Goal: Task Accomplishment & Management: Use online tool/utility

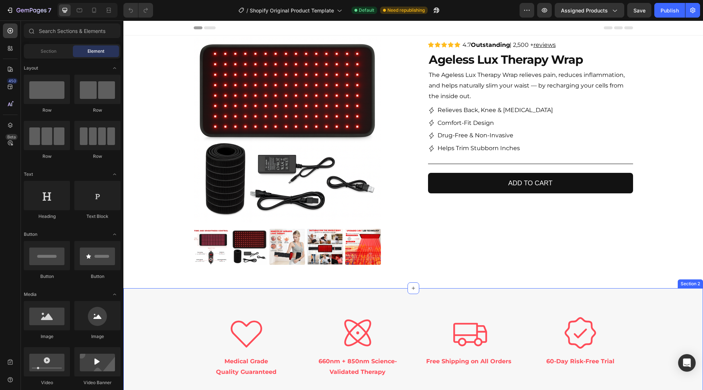
click at [504, 299] on div "Icon Medical Grade Quality Guaranteed Text Block Icon 660nm + 850nm Science-Val…" at bounding box center [413, 346] width 580 height 116
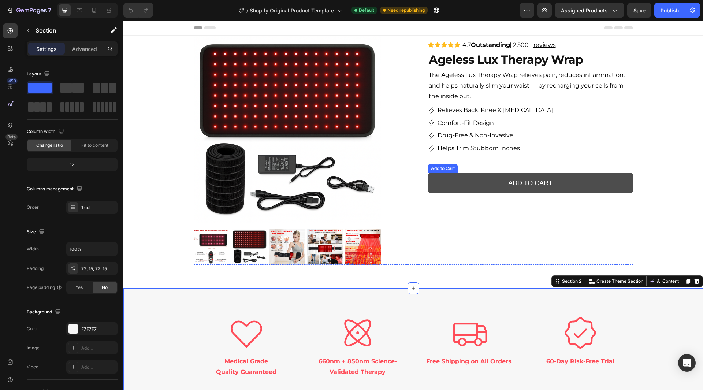
scroll to position [110, 0]
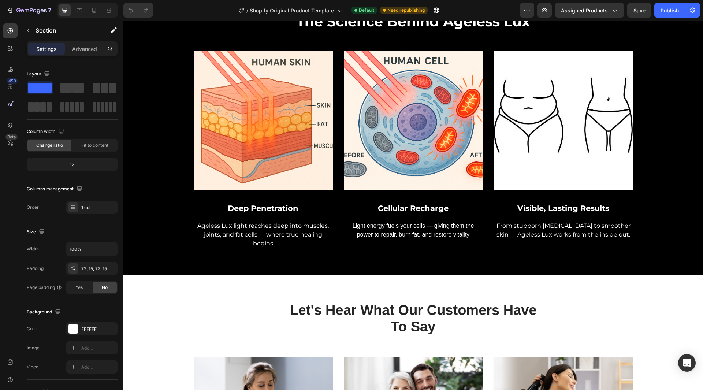
scroll to position [879, 0]
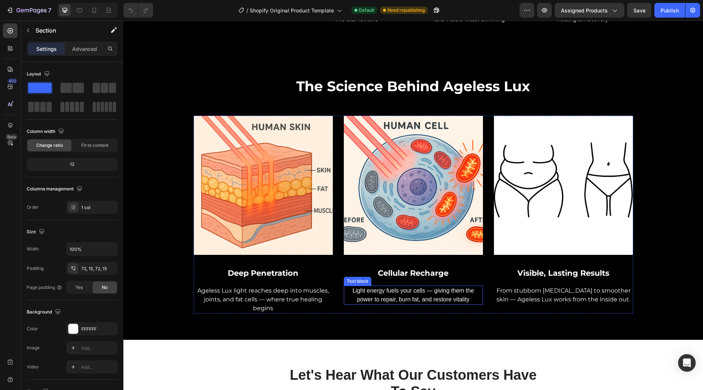
click at [387, 302] on p "Light energy fuels your cells — giving them the power to repair, burn fat, and …" at bounding box center [414, 295] width 138 height 18
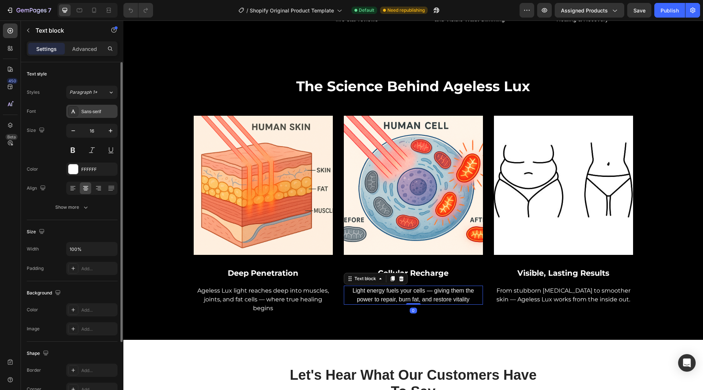
click at [92, 112] on div "Sans-serif" at bounding box center [98, 111] width 34 height 7
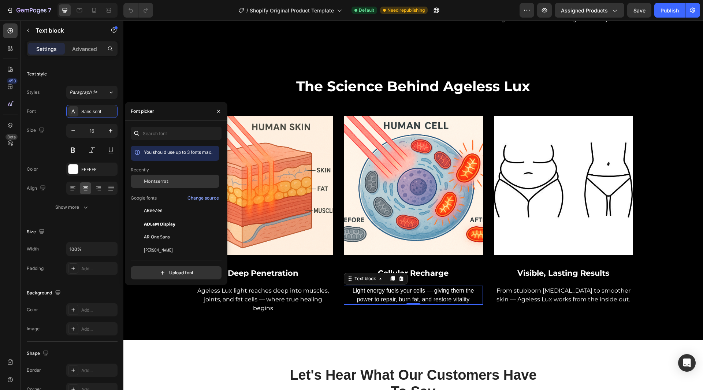
click at [171, 184] on div "Montserrat" at bounding box center [181, 181] width 74 height 7
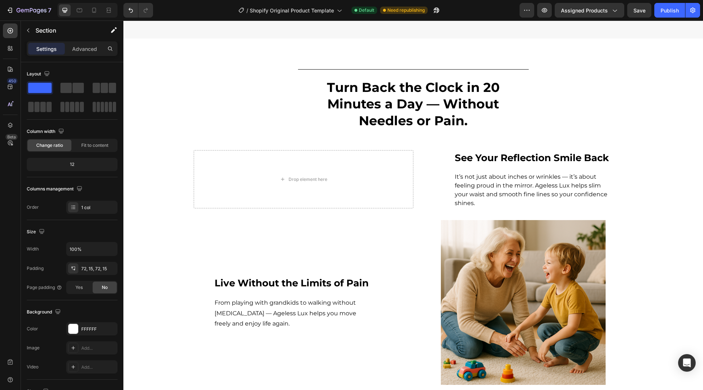
scroll to position [0, 0]
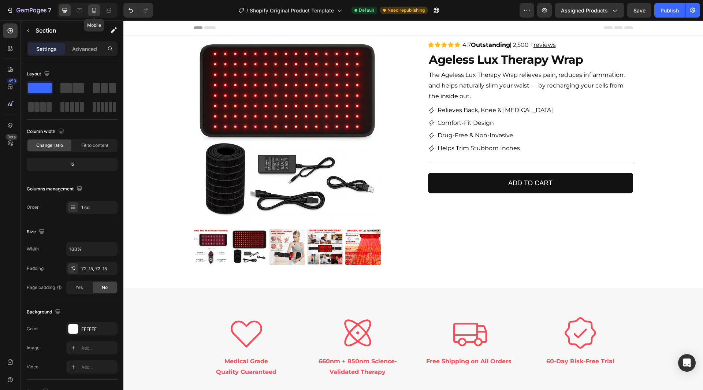
click at [95, 13] on icon at bounding box center [93, 10] width 7 height 7
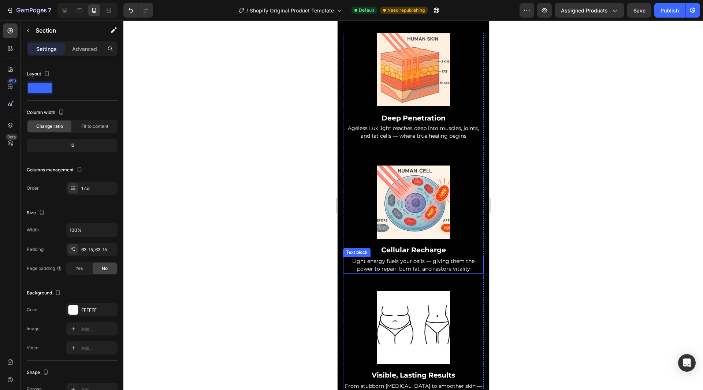
scroll to position [1001, 0]
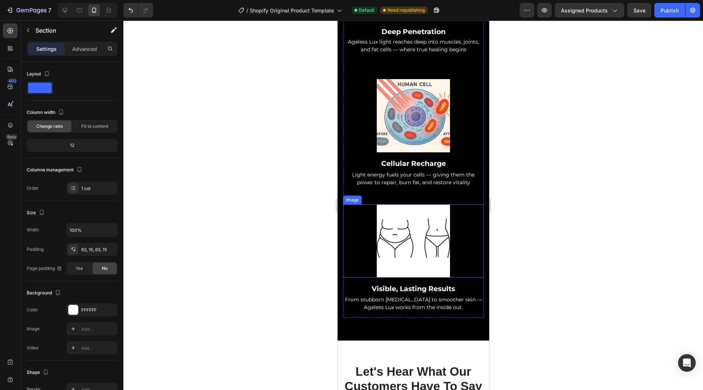
click at [604, 231] on div at bounding box center [413, 206] width 580 height 370
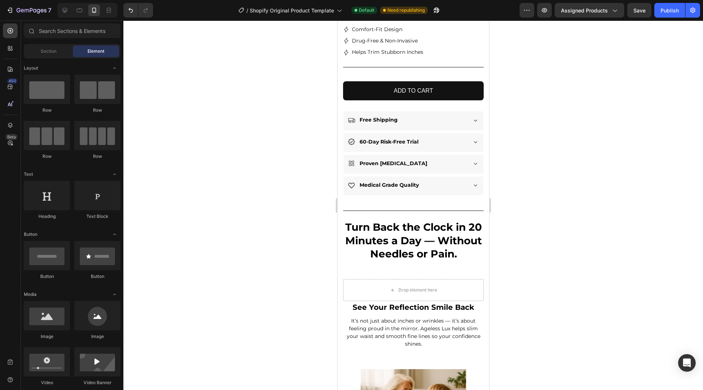
scroll to position [0, 0]
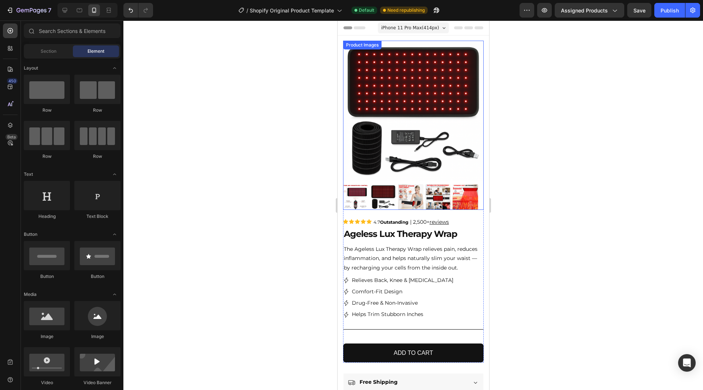
click at [351, 188] on img at bounding box center [356, 197] width 26 height 26
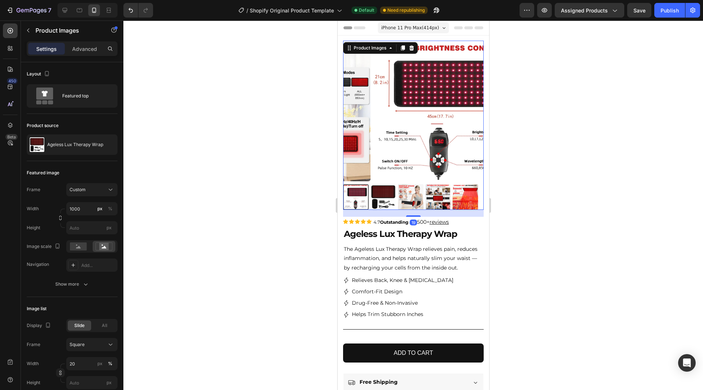
click at [383, 196] on img at bounding box center [383, 197] width 26 height 26
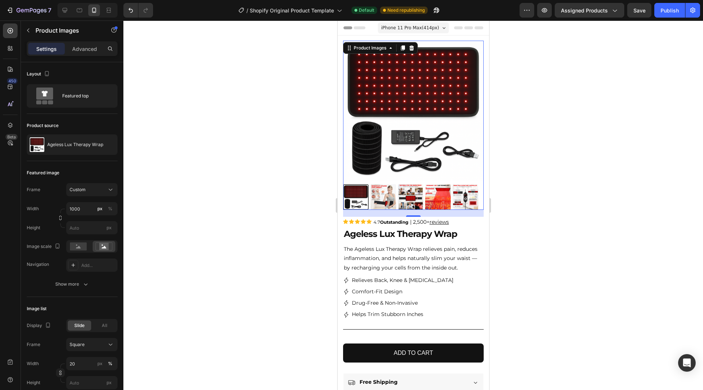
click at [391, 198] on img at bounding box center [383, 197] width 26 height 26
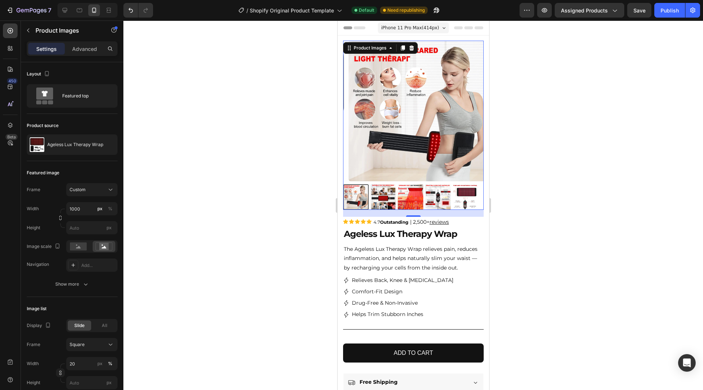
click at [388, 194] on img at bounding box center [383, 197] width 26 height 26
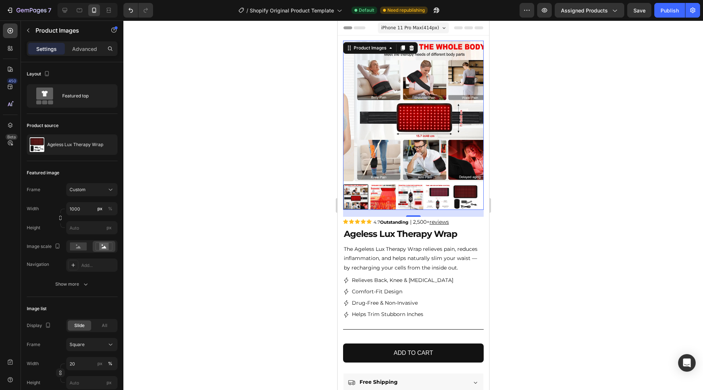
click at [403, 195] on img at bounding box center [411, 197] width 26 height 26
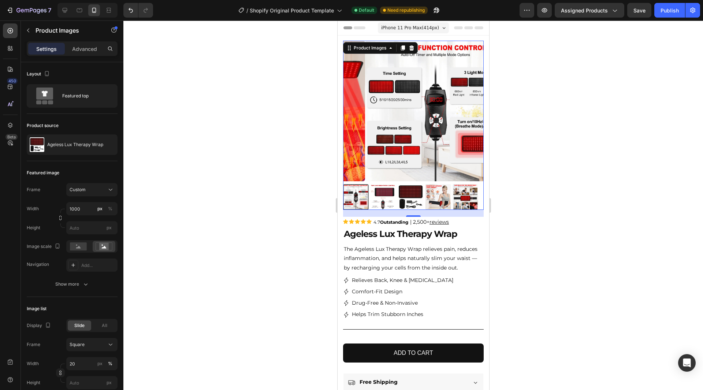
click at [411, 193] on img at bounding box center [411, 197] width 26 height 26
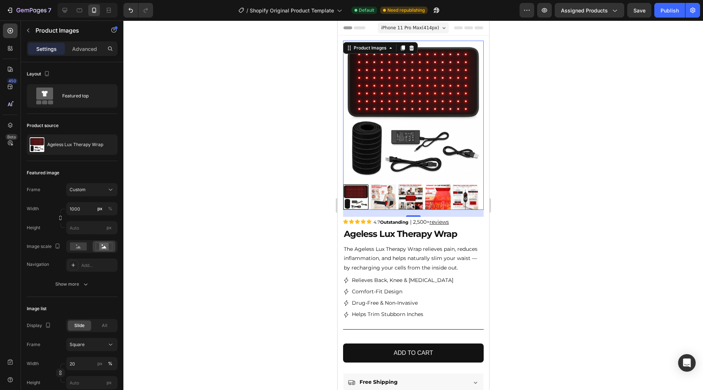
click at [415, 193] on img at bounding box center [411, 197] width 26 height 26
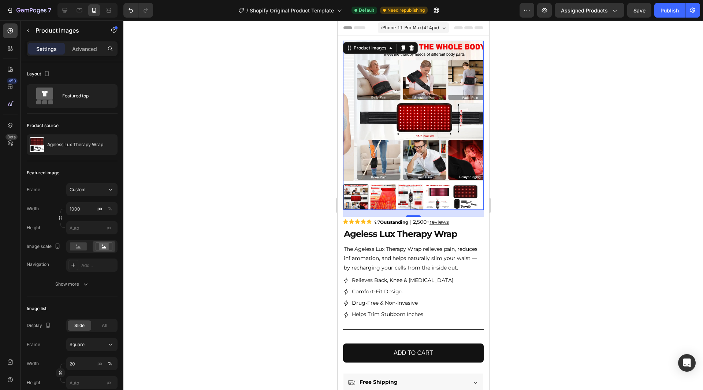
click at [411, 190] on img at bounding box center [411, 197] width 26 height 26
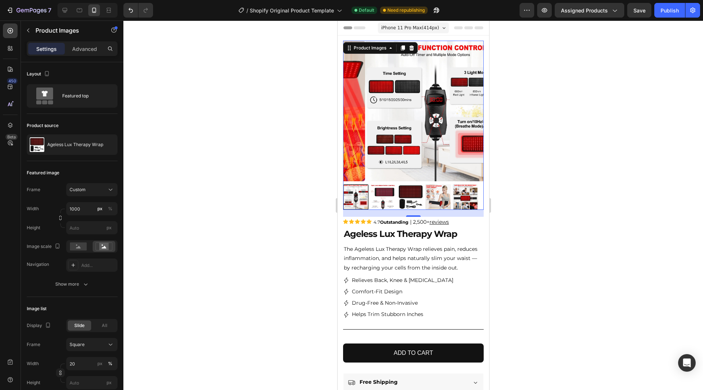
click at [384, 190] on img at bounding box center [383, 197] width 26 height 26
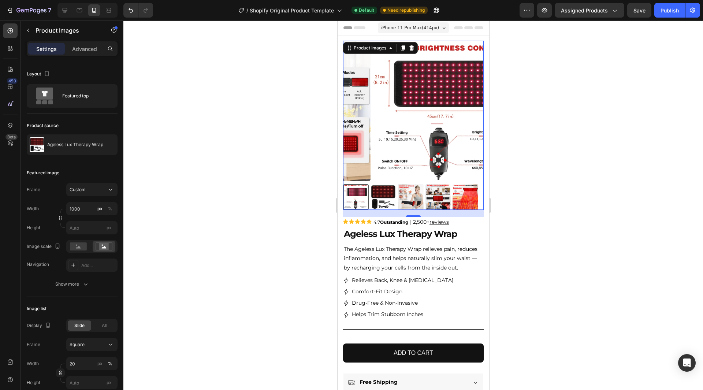
click at [460, 190] on img at bounding box center [465, 197] width 26 height 26
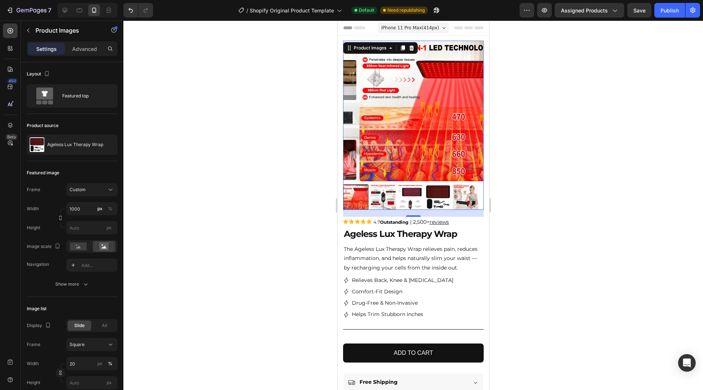
click at [544, 174] on div at bounding box center [413, 206] width 580 height 370
